Goal: Subscribe to service/newsletter

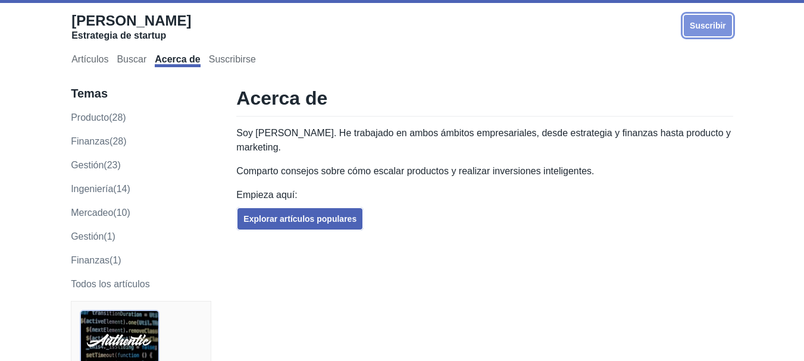
click at [697, 30] on link "Suscribir" at bounding box center [708, 26] width 51 height 24
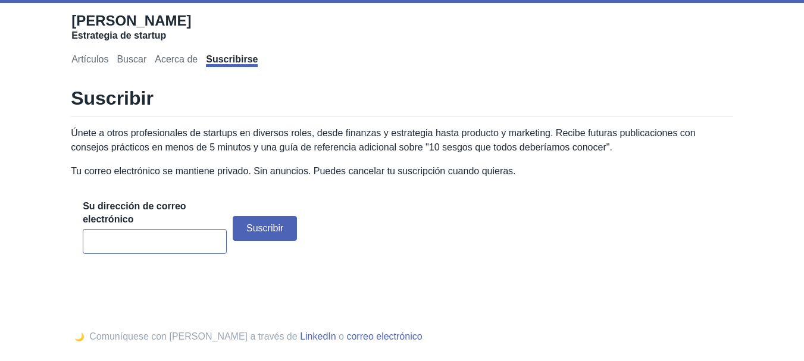
click at [132, 240] on input "email" at bounding box center [155, 241] width 144 height 25
type input "[EMAIL_ADDRESS][DOMAIN_NAME]"
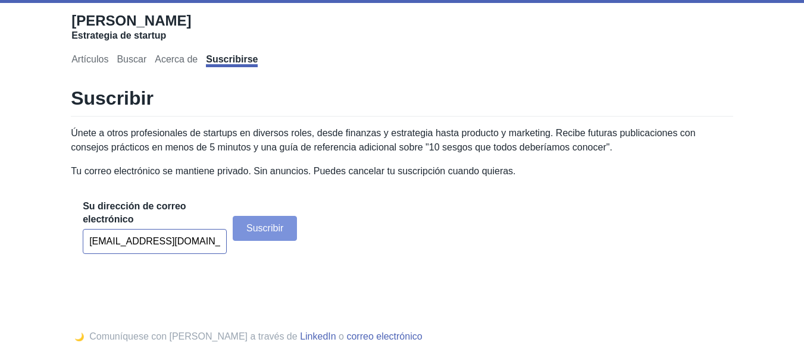
click at [267, 229] on font "Suscribir" at bounding box center [264, 228] width 37 height 10
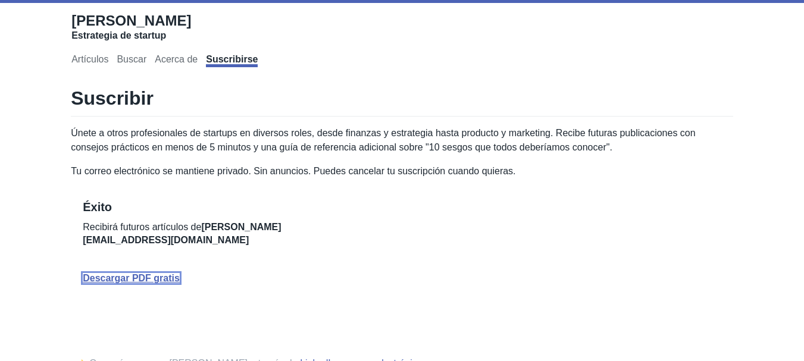
click at [149, 276] on font "Descargar PDF gratis" at bounding box center [131, 278] width 97 height 10
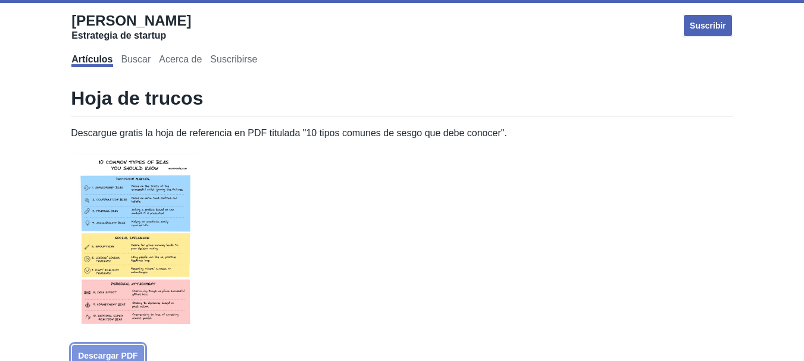
click at [127, 352] on font "Descargar PDF" at bounding box center [108, 356] width 60 height 10
click at [610, 278] on div "Hoja de trucos Descargue gratis la hoja de referencia en PDF titulada "10 tipos…" at bounding box center [402, 224] width 662 height 277
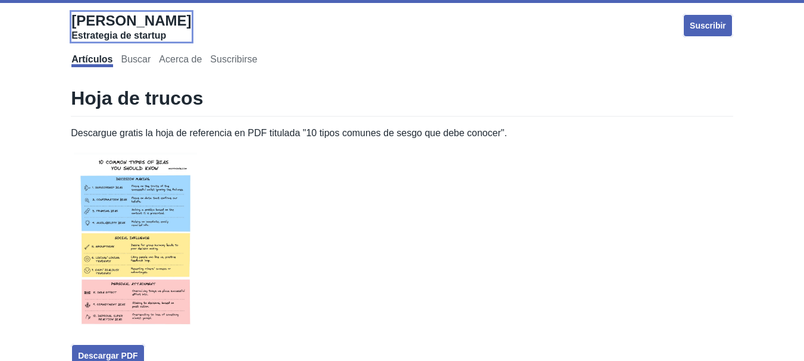
click at [115, 16] on font "[PERSON_NAME]" at bounding box center [131, 20] width 120 height 16
